Goal: Go to known website: Go to known website

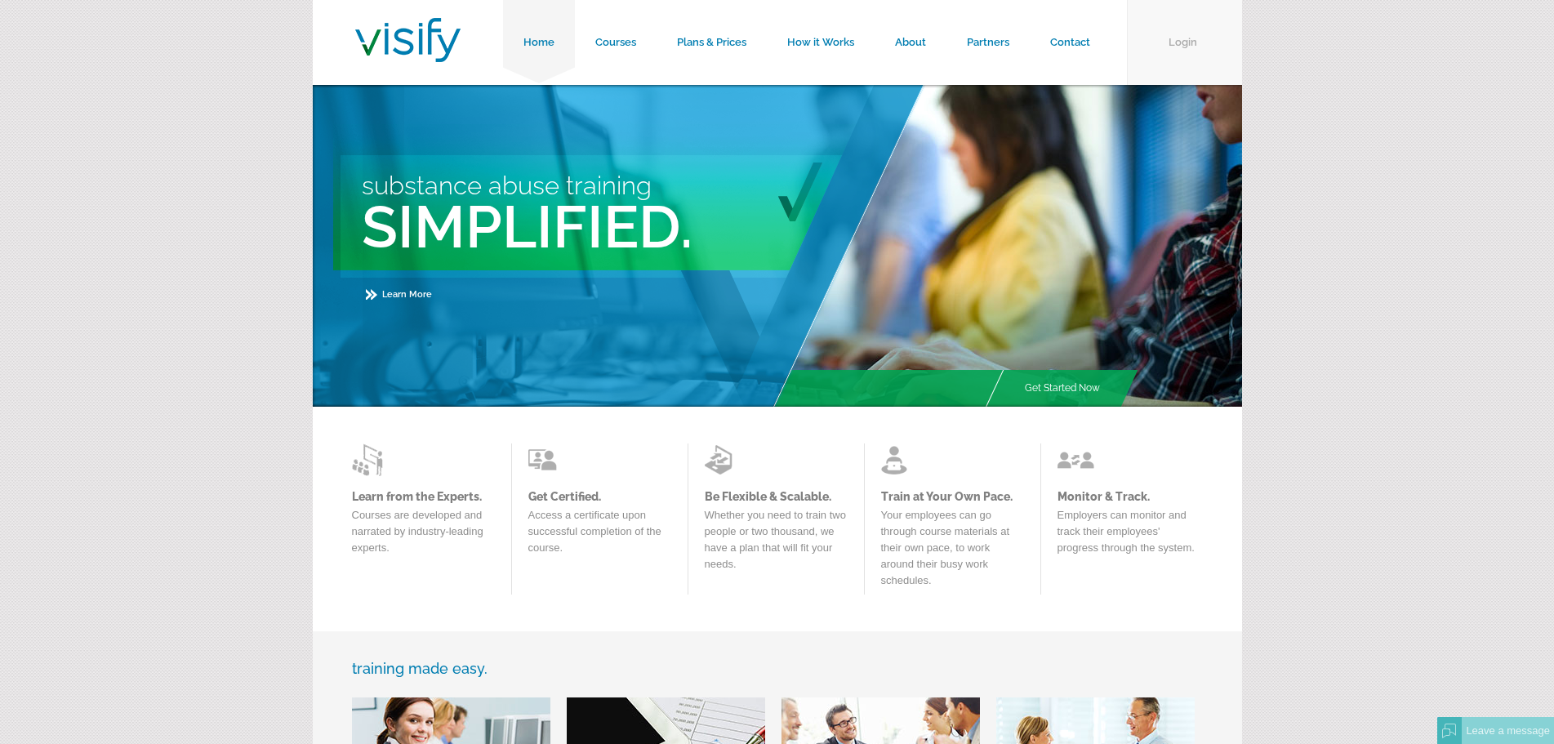
click at [1194, 49] on link "Login" at bounding box center [1184, 42] width 115 height 85
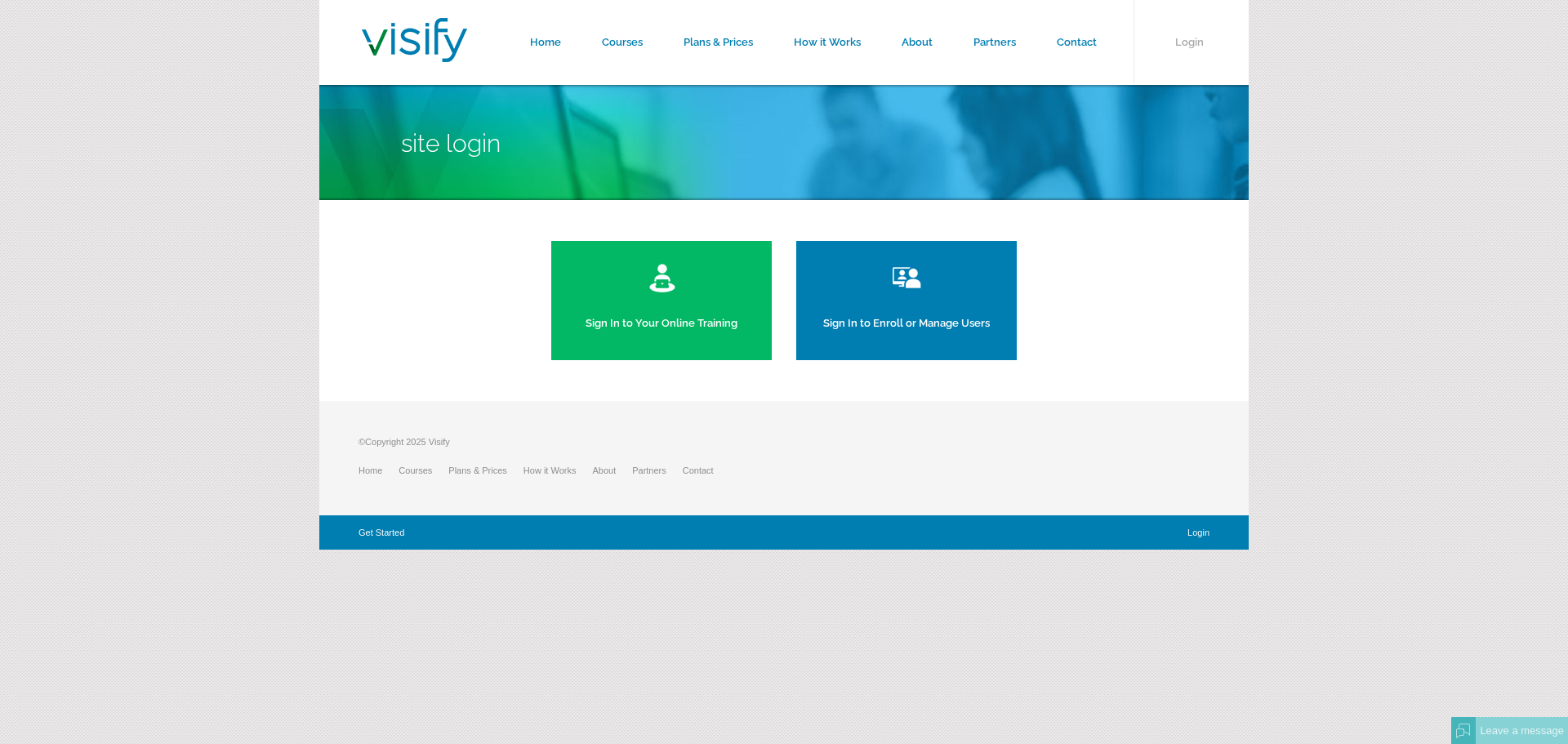
click at [632, 327] on link "Sign In to Your Online Training" at bounding box center [661, 300] width 220 height 119
